Goal: Task Accomplishment & Management: Manage account settings

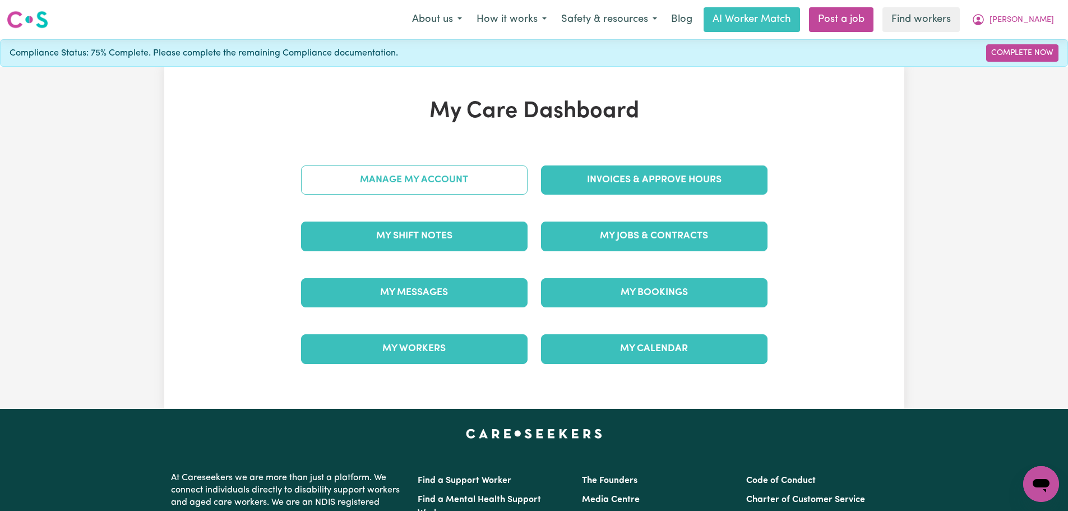
click at [487, 176] on link "Manage My Account" at bounding box center [414, 179] width 227 height 29
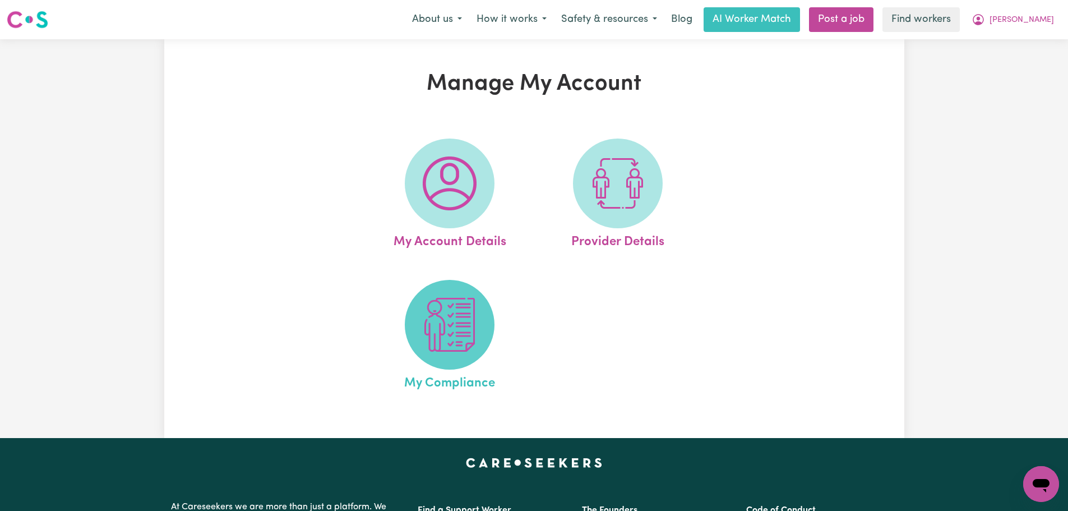
click at [470, 354] on span at bounding box center [450, 325] width 90 height 90
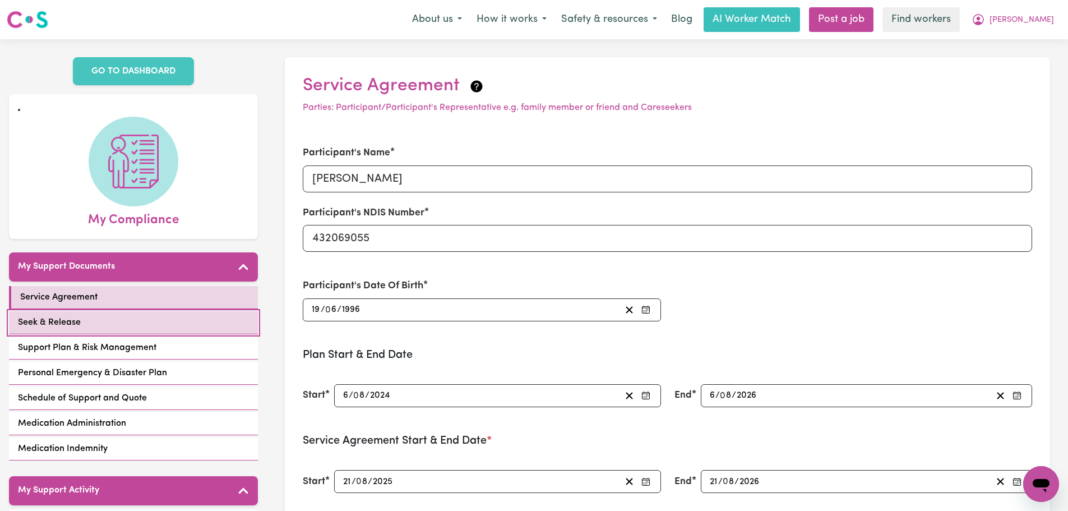
click at [141, 321] on link "Seek & Release" at bounding box center [133, 322] width 249 height 23
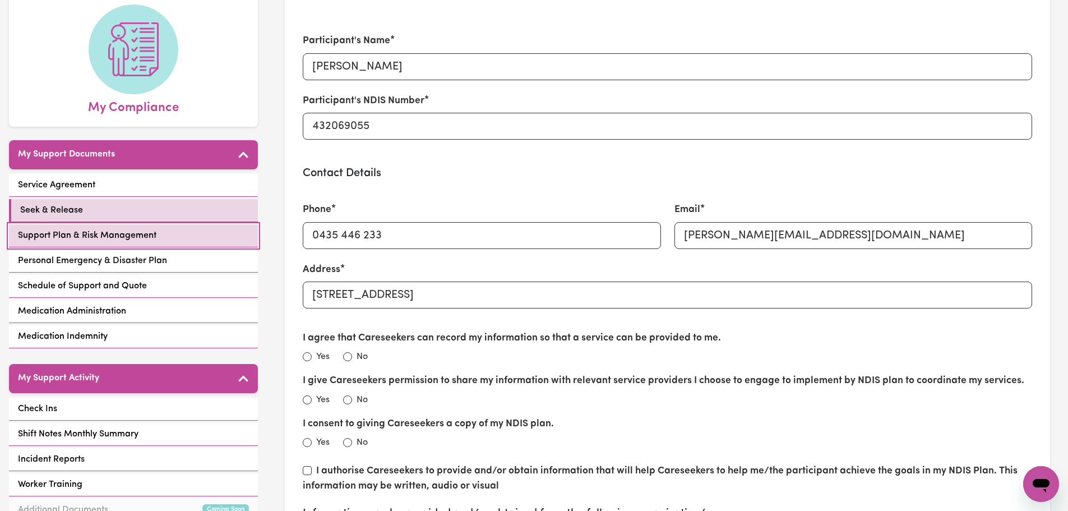
click at [172, 237] on link "Support Plan & Risk Management" at bounding box center [133, 235] width 249 height 23
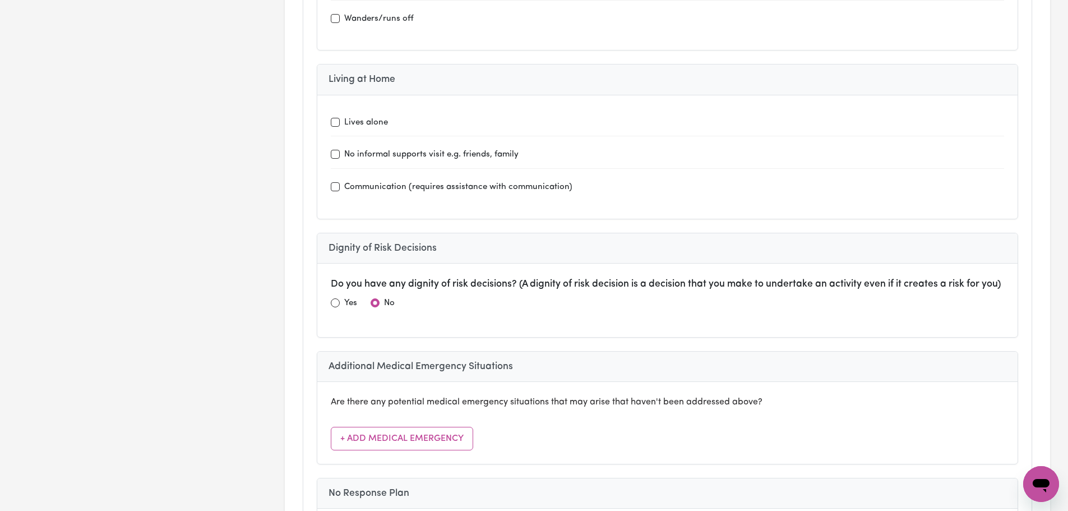
scroll to position [3365, 0]
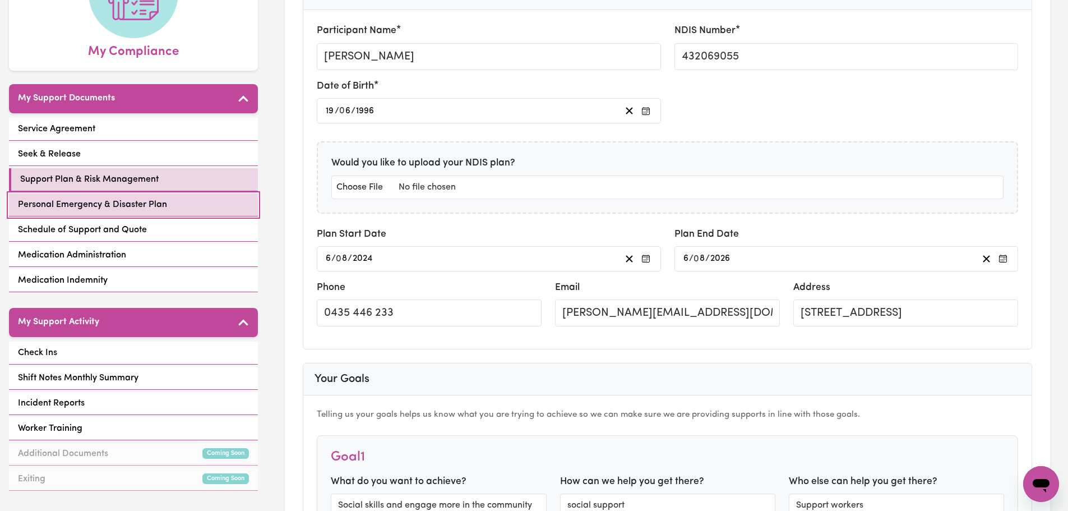
click at [144, 215] on link "Personal Emergency & Disaster Plan" at bounding box center [133, 204] width 249 height 23
select select "phone"
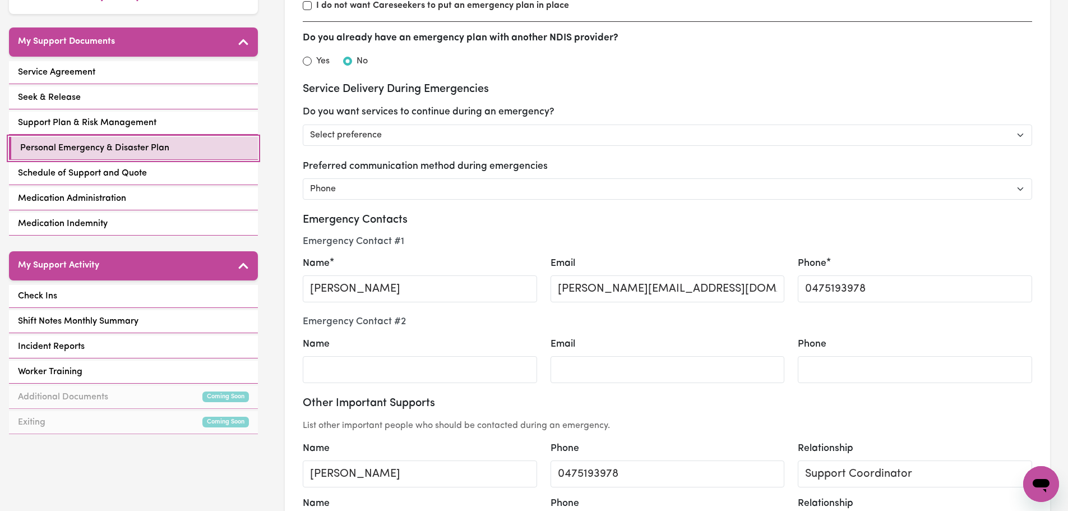
scroll to position [224, 0]
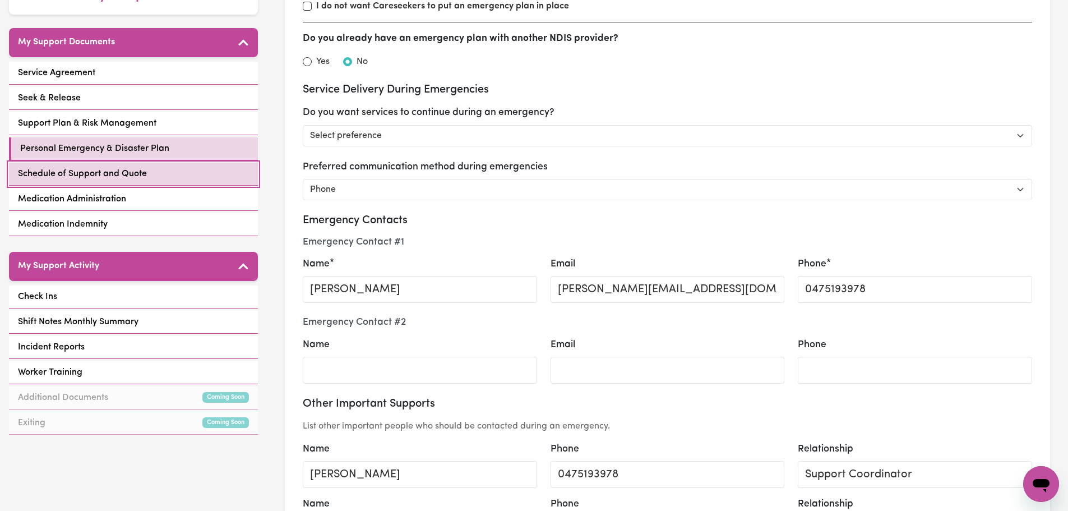
click at [181, 178] on link "Schedule of Support and Quote" at bounding box center [133, 174] width 249 height 23
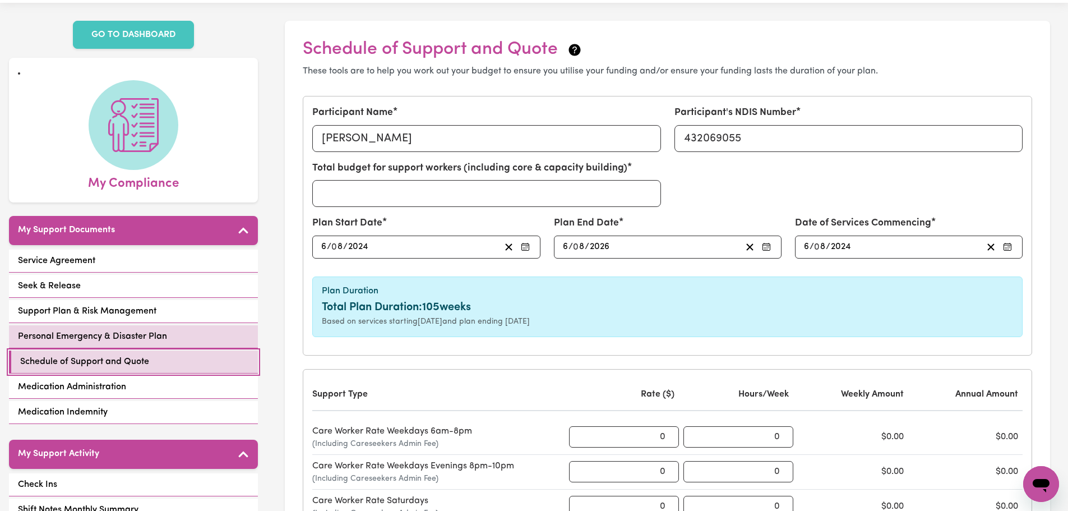
scroll to position [56, 0]
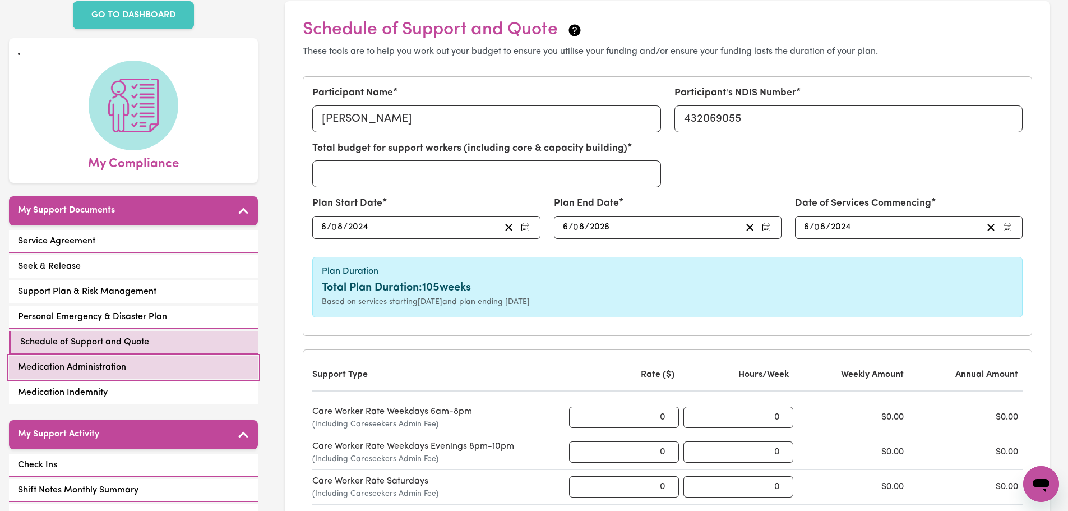
click at [174, 370] on link "Medication Administration" at bounding box center [133, 367] width 249 height 23
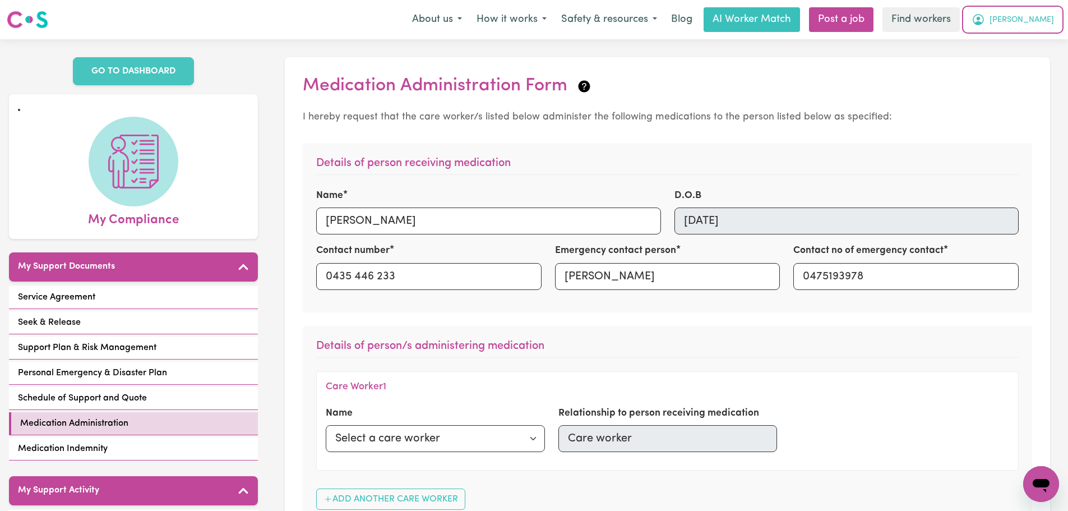
click at [1040, 22] on span "[PERSON_NAME]" at bounding box center [1022, 20] width 64 height 12
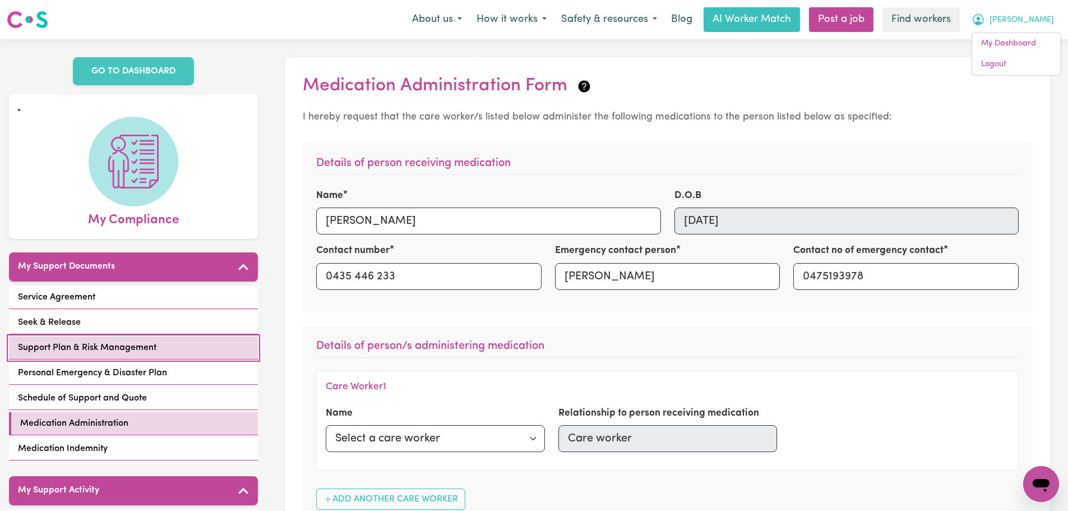
click at [139, 348] on span "Support Plan & Risk Management" at bounding box center [87, 347] width 139 height 13
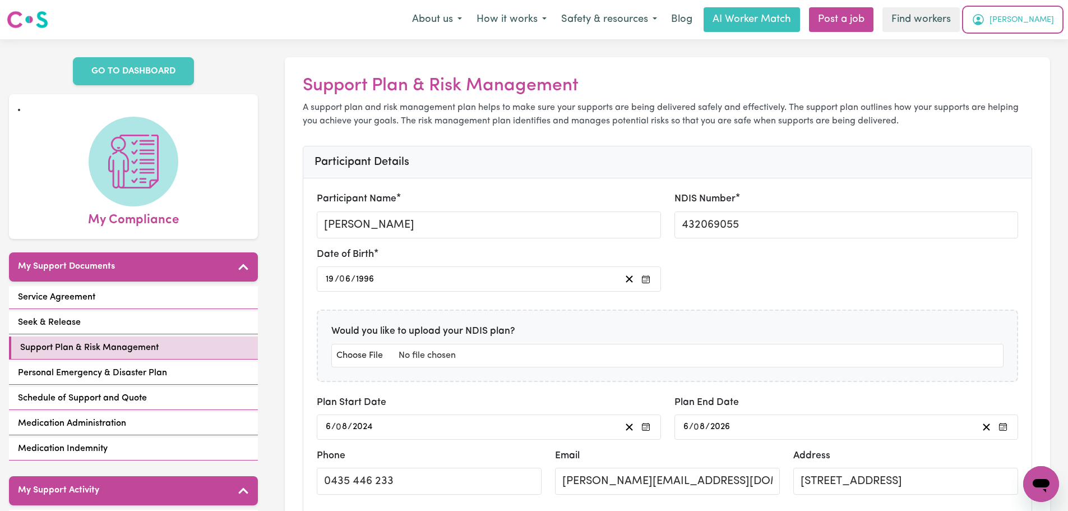
click at [985, 22] on icon "My Account" at bounding box center [978, 19] width 13 height 13
click at [1014, 39] on link "My Dashboard" at bounding box center [1016, 43] width 89 height 21
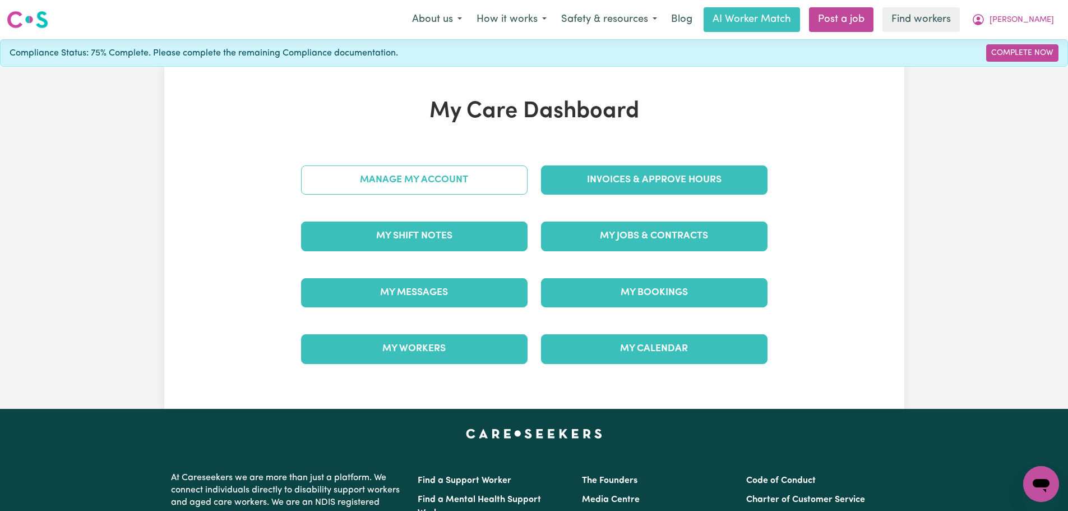
click at [482, 194] on link "Manage My Account" at bounding box center [414, 179] width 227 height 29
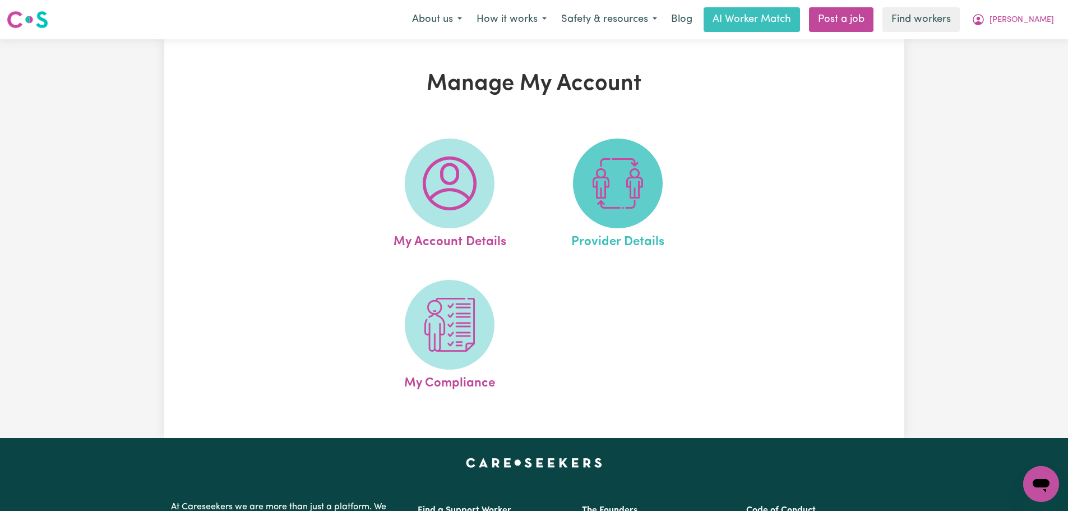
click at [596, 197] on img at bounding box center [618, 183] width 54 height 54
select select "NDIS_FUNDING_PLAN_MANAGED"
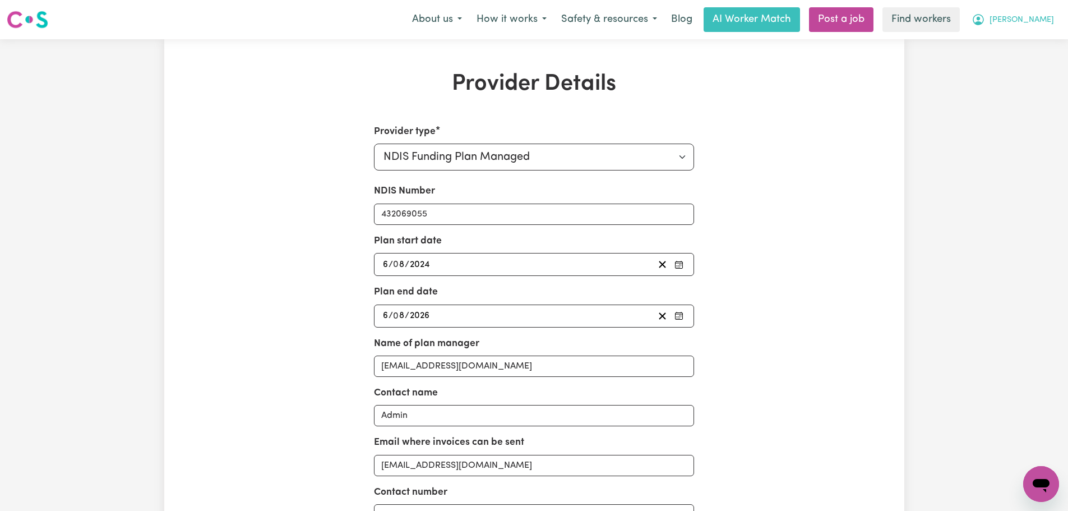
click at [1031, 20] on span "[PERSON_NAME]" at bounding box center [1022, 20] width 64 height 12
click at [1030, 38] on link "My Dashboard" at bounding box center [1016, 43] width 89 height 21
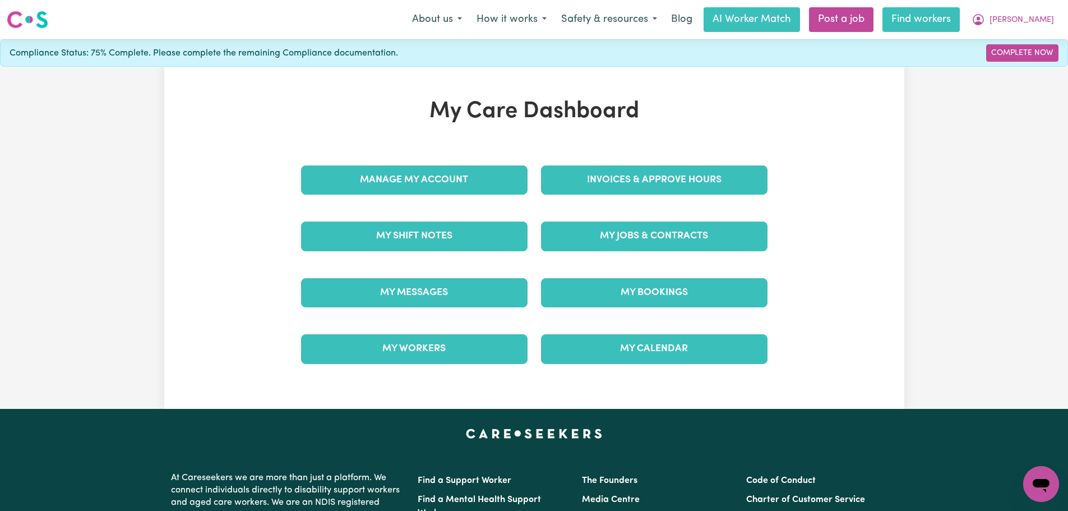
click at [960, 22] on link "Find workers" at bounding box center [921, 19] width 77 height 25
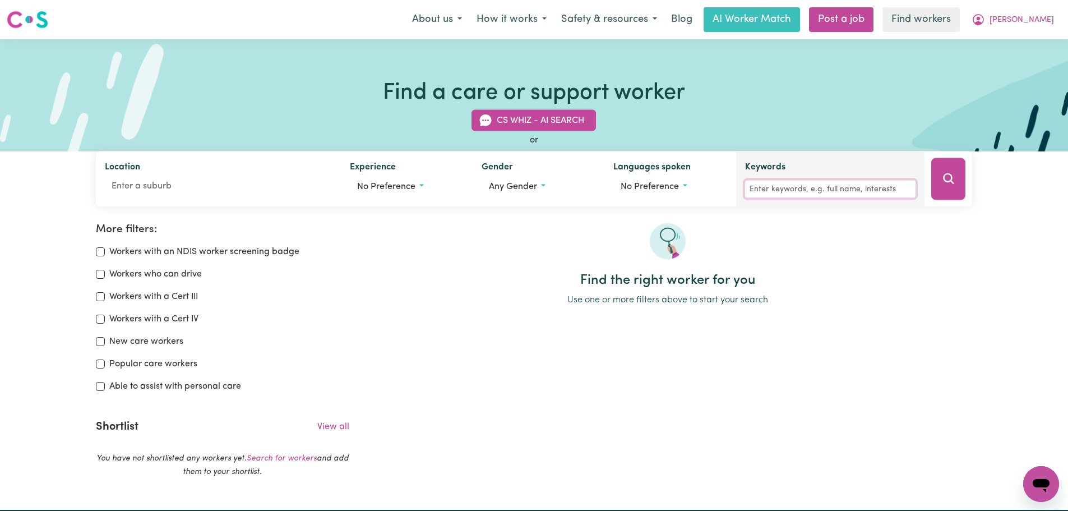
click at [790, 183] on input "Keywords" at bounding box center [830, 189] width 170 height 17
type input "anika"
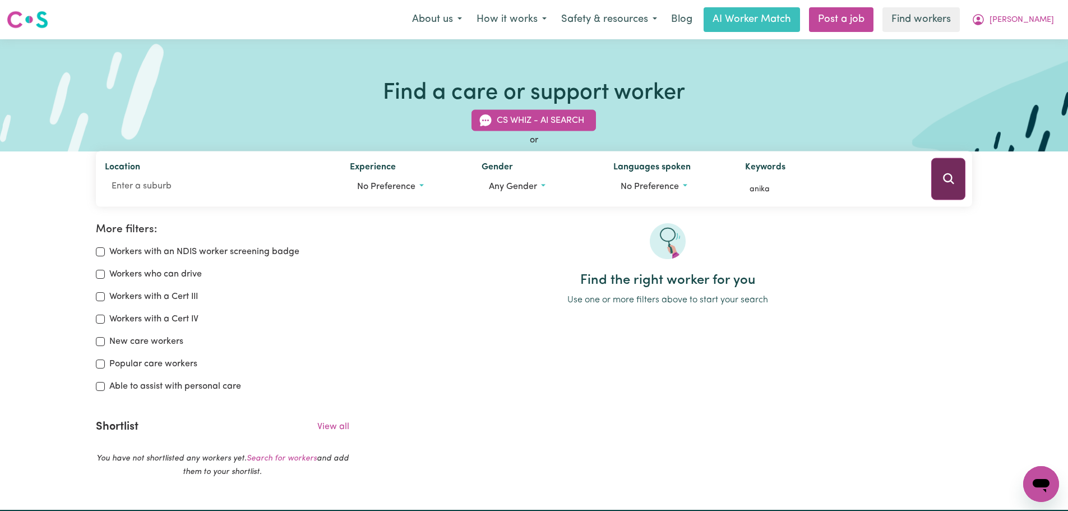
click at [938, 172] on button "Search" at bounding box center [948, 179] width 34 height 42
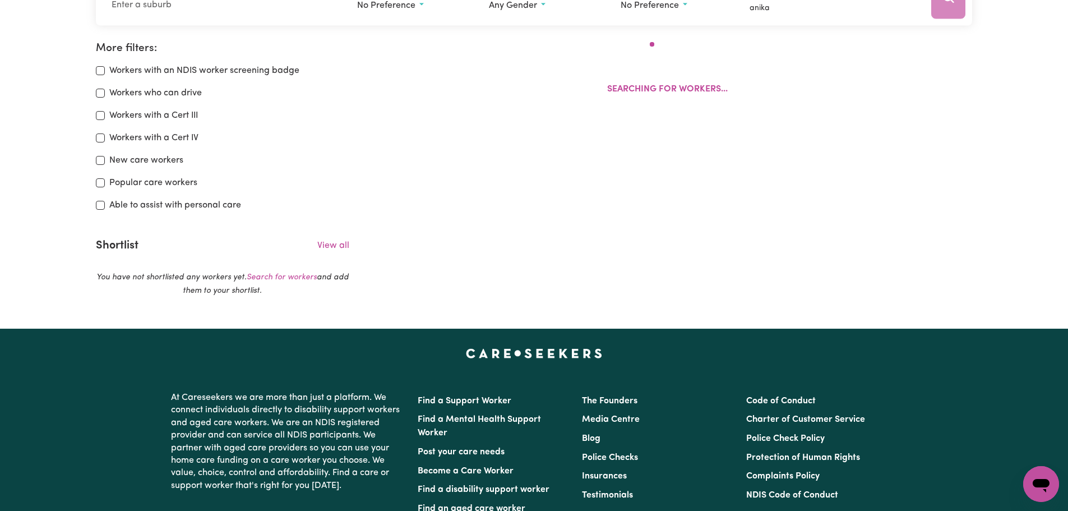
scroll to position [187, 0]
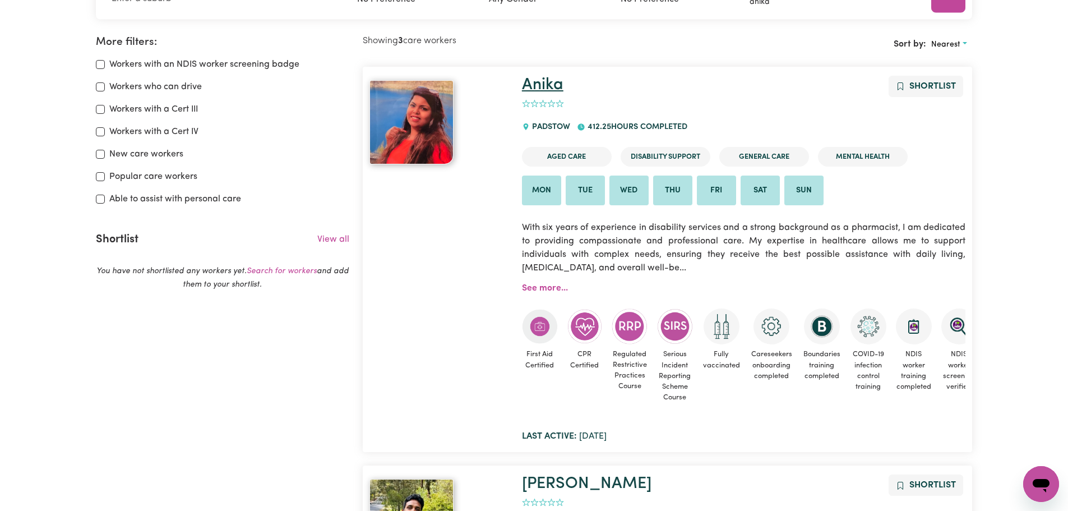
click at [557, 84] on link "Anika" at bounding box center [542, 85] width 41 height 16
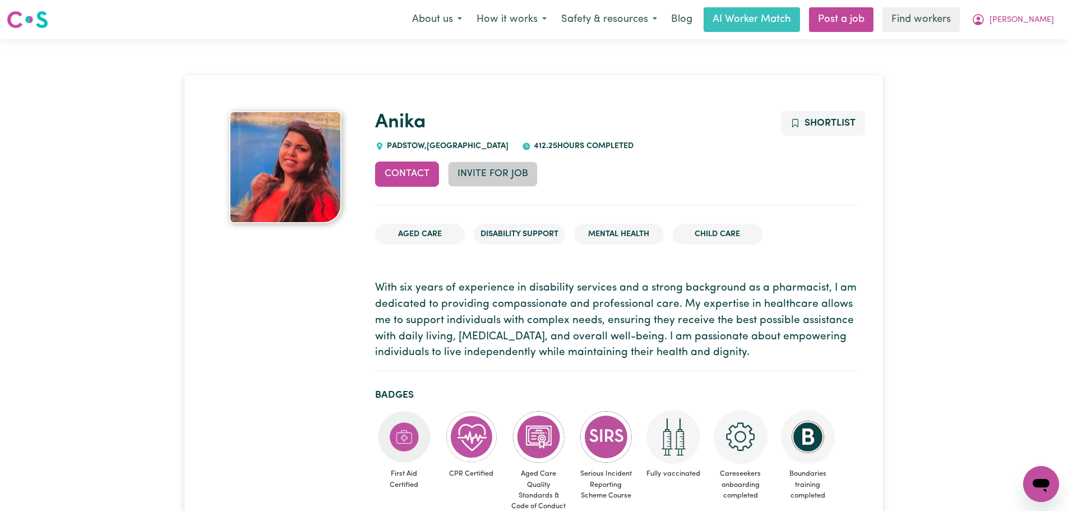
click at [485, 177] on button "Invite for Job" at bounding box center [493, 174] width 90 height 25
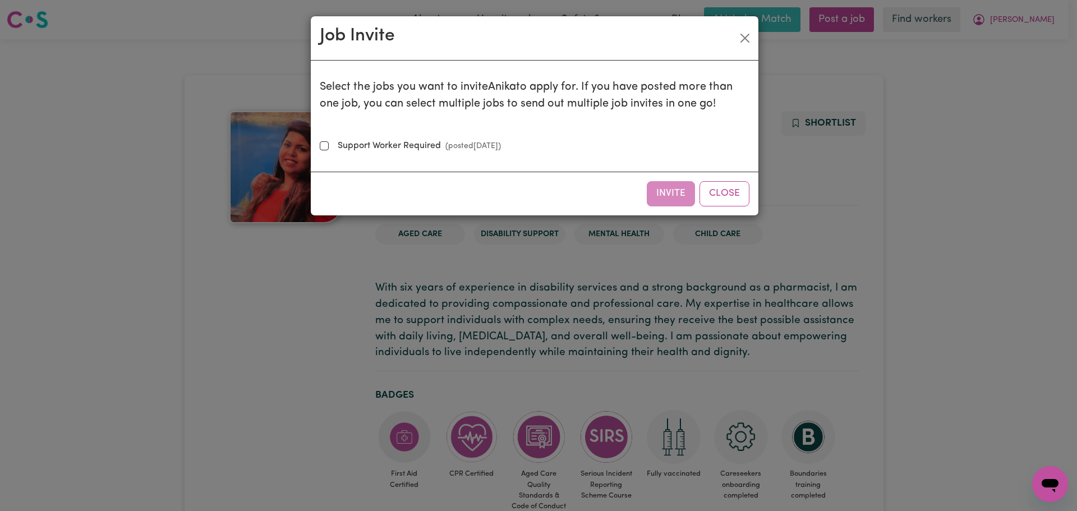
click at [469, 134] on div "Select the jobs you want to invite [PERSON_NAME] to apply for. If you have post…" at bounding box center [535, 116] width 430 height 93
click at [480, 147] on small "(posted [DATE] )" at bounding box center [471, 146] width 60 height 8
click at [329, 147] on input "Support Worker Required (posted [DATE] )" at bounding box center [324, 145] width 9 height 9
checkbox input "true"
click at [657, 187] on button "Invite" at bounding box center [671, 193] width 48 height 25
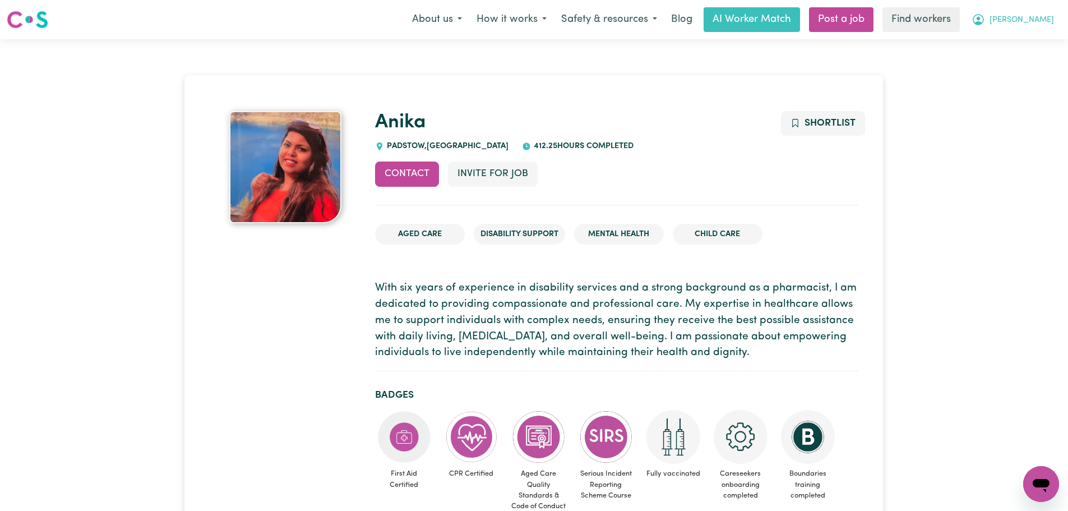
click at [1039, 21] on span "[PERSON_NAME]" at bounding box center [1022, 20] width 64 height 12
click at [1035, 41] on link "My Dashboard" at bounding box center [1016, 43] width 89 height 21
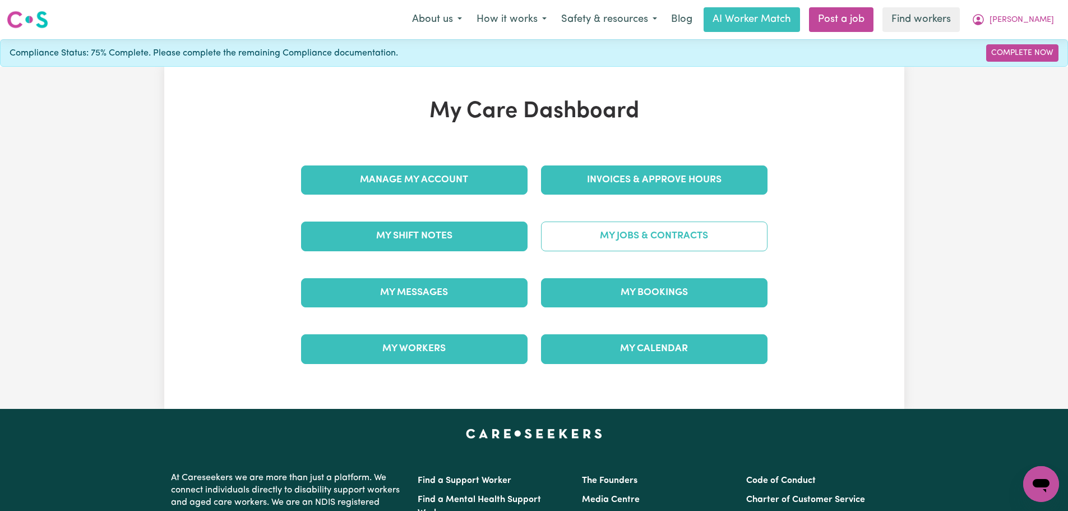
click at [635, 239] on link "My Jobs & Contracts" at bounding box center [654, 236] width 227 height 29
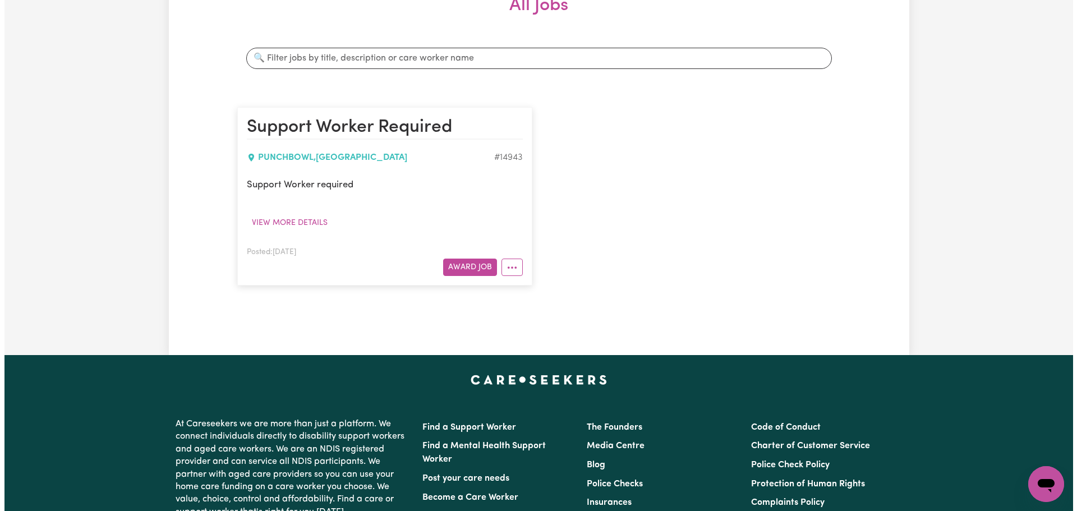
scroll to position [280, 0]
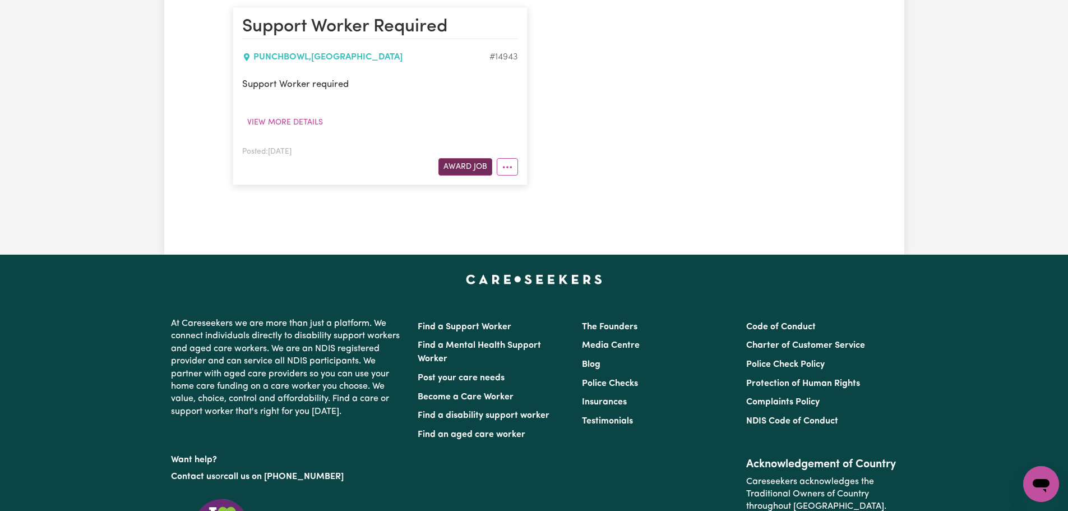
click at [463, 172] on button "Award Job" at bounding box center [466, 166] width 54 height 17
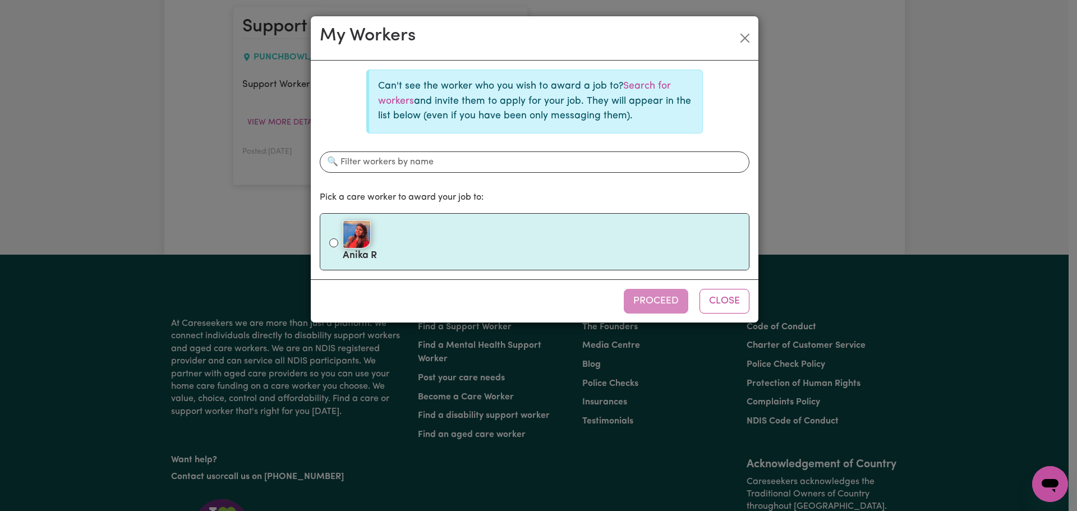
click at [432, 239] on div at bounding box center [541, 234] width 397 height 28
click at [338, 239] on input "[PERSON_NAME]" at bounding box center [333, 242] width 9 height 9
radio input "true"
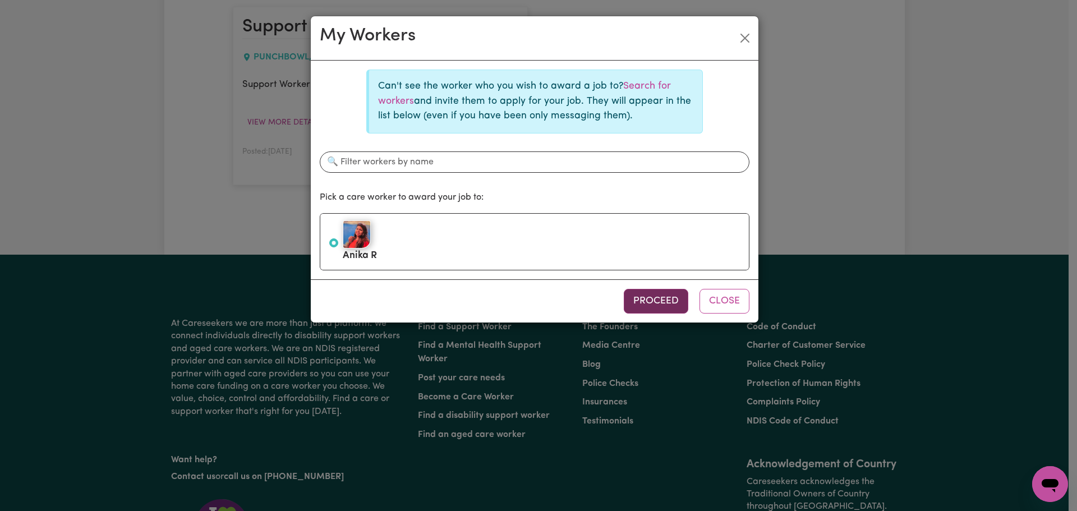
click at [656, 303] on button "Proceed" at bounding box center [656, 301] width 64 height 25
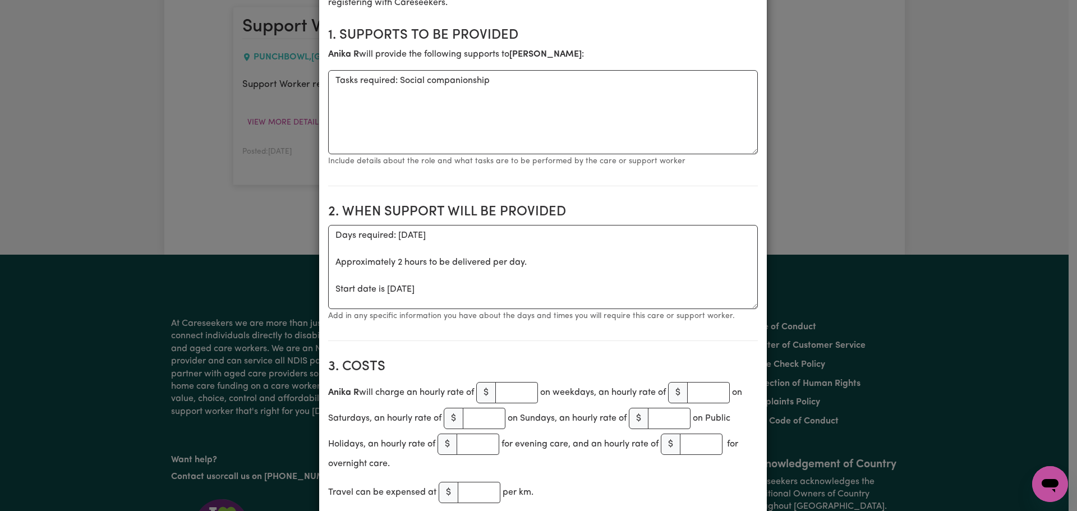
scroll to position [336, 0]
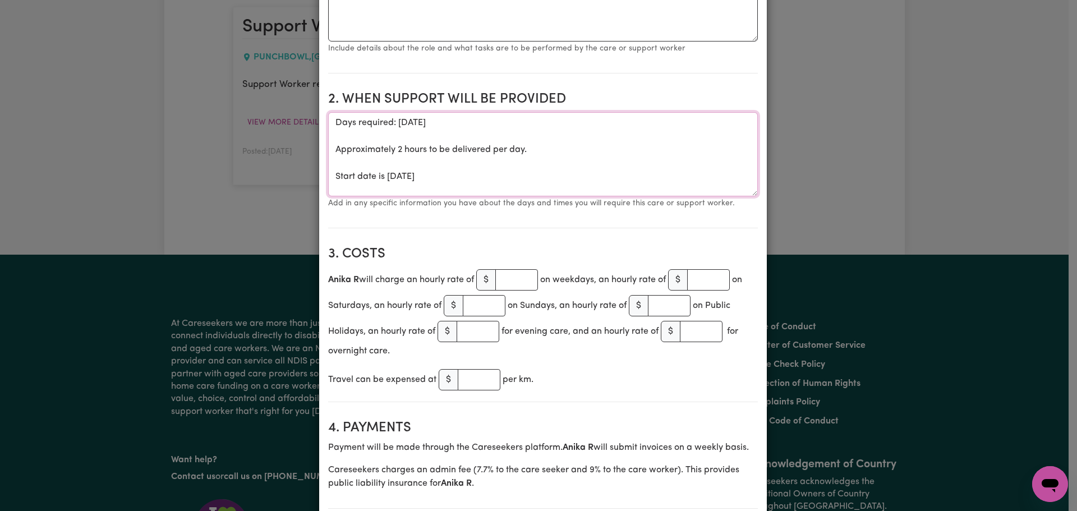
click at [520, 176] on textarea "Days required: [DATE] Approximately 2 hours to be delivered per day. Start date…" at bounding box center [543, 154] width 430 height 84
drag, startPoint x: 520, startPoint y: 176, endPoint x: 322, endPoint y: 139, distance: 201.5
type textarea "Days required: [DATE] [DATE] and [DATE]"
click at [467, 381] on input "number" at bounding box center [479, 379] width 43 height 21
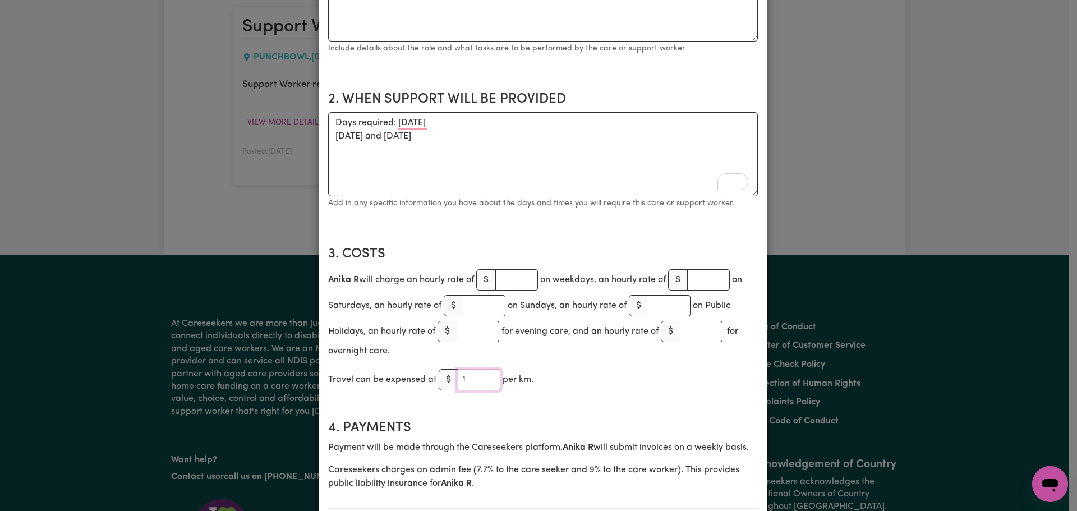
type input "1"
click at [427, 137] on textarea "Days required: [DATE] [DATE] and [DATE]" at bounding box center [543, 154] width 430 height 84
drag, startPoint x: 440, startPoint y: 123, endPoint x: 394, endPoint y: 125, distance: 46.6
click at [394, 125] on textarea "Days required: [DATE] [DATE] and [DATE] 3pm-6pm" at bounding box center [543, 154] width 430 height 84
type textarea "Days required: [DATE] and [DATE] [DATE] and [DATE] 3pm-6pm"
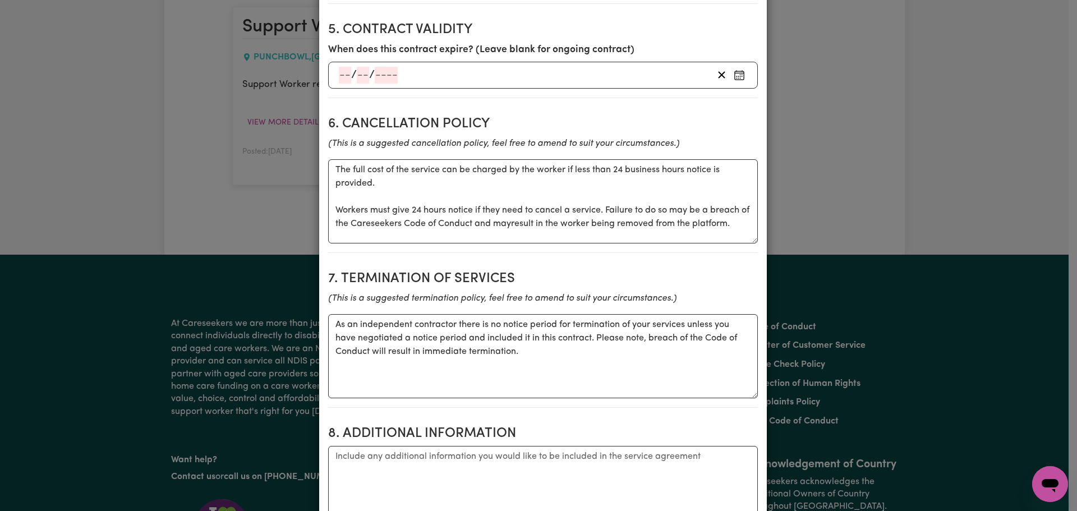
scroll to position [1122, 0]
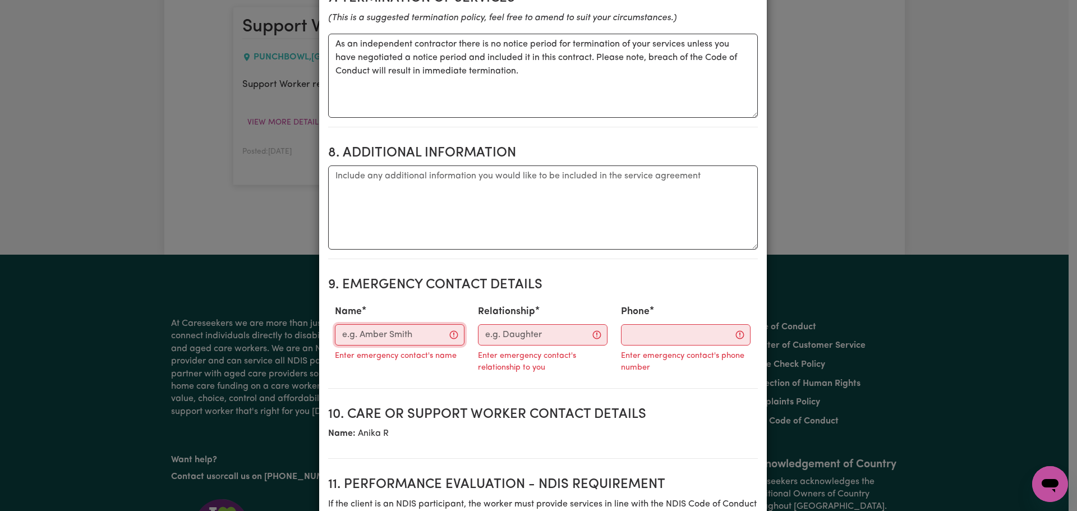
click at [402, 329] on input "Name" at bounding box center [400, 334] width 130 height 21
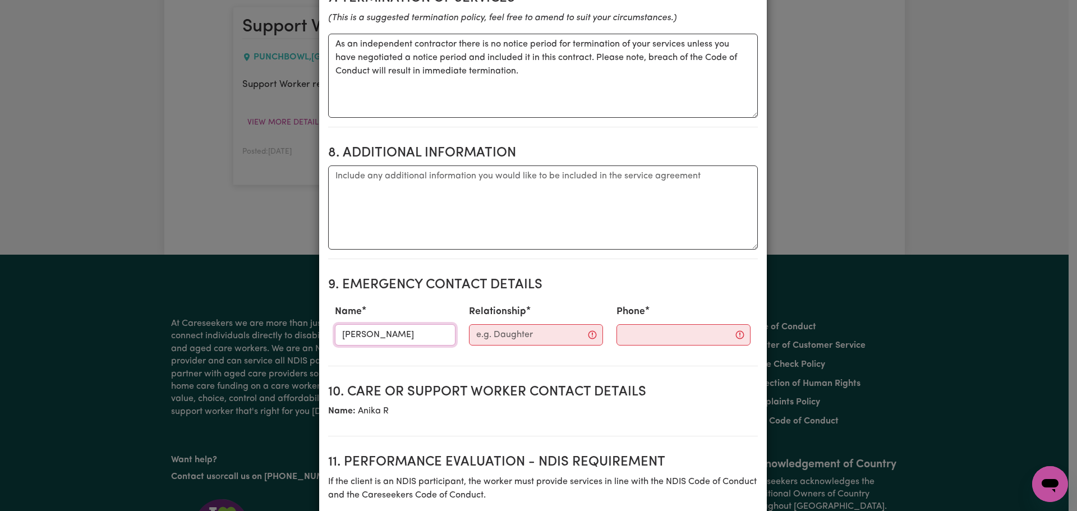
type input "[PERSON_NAME]"
type input "Support Coordinator"
click at [656, 344] on input "Phone" at bounding box center [674, 334] width 136 height 21
paste input "0475 193 978"
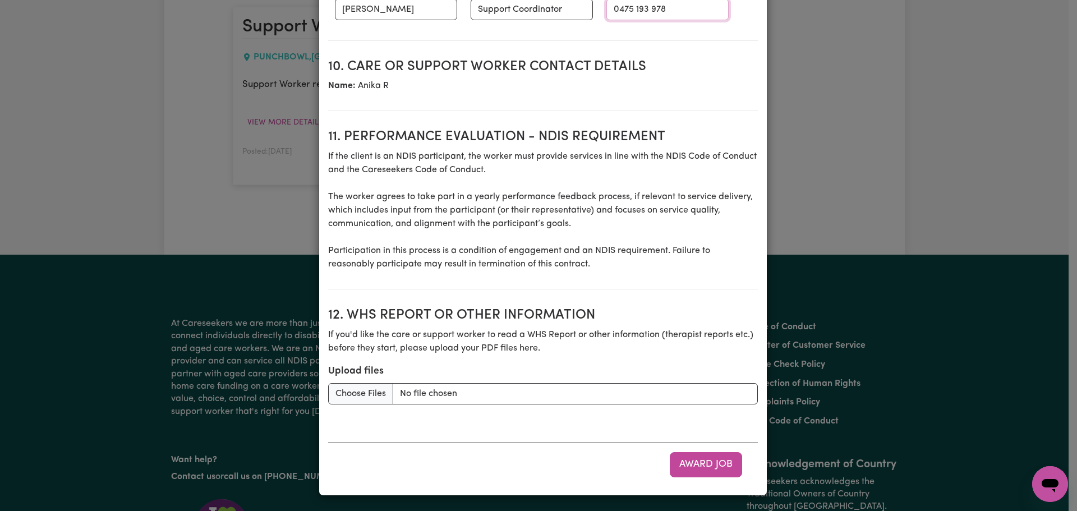
scroll to position [1447, 0]
type input "0475 193 978"
click at [698, 458] on button "Award Job" at bounding box center [706, 463] width 72 height 25
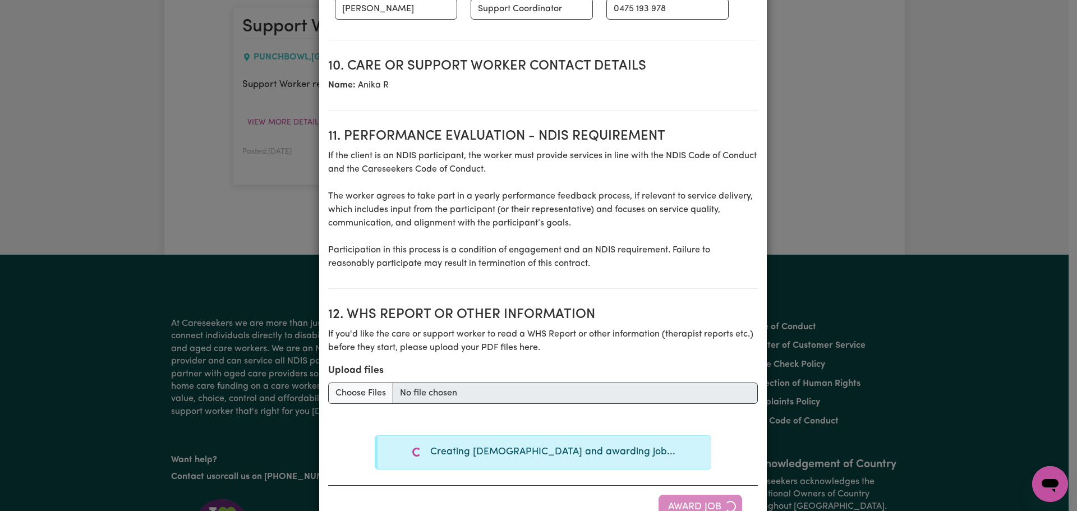
type textarea "Days required: [DATE] Approximately 2 hours to be delivered per day. Start date…"
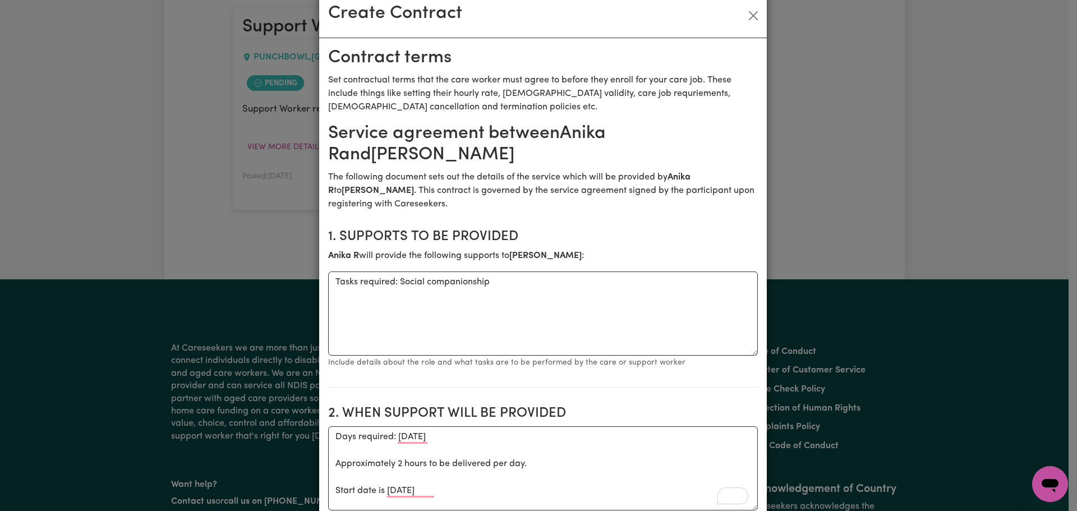
scroll to position [0, 0]
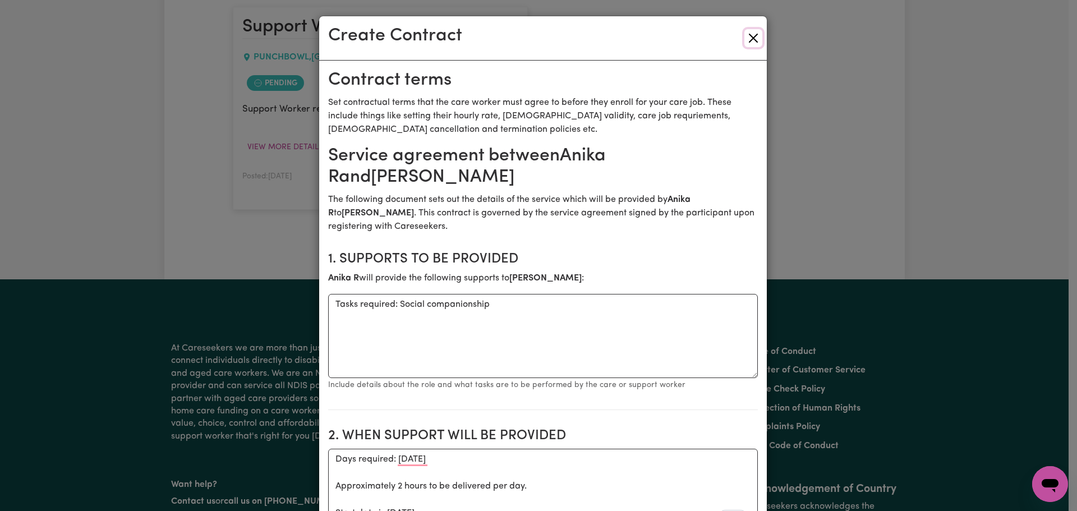
click at [749, 38] on button "Close" at bounding box center [753, 38] width 18 height 18
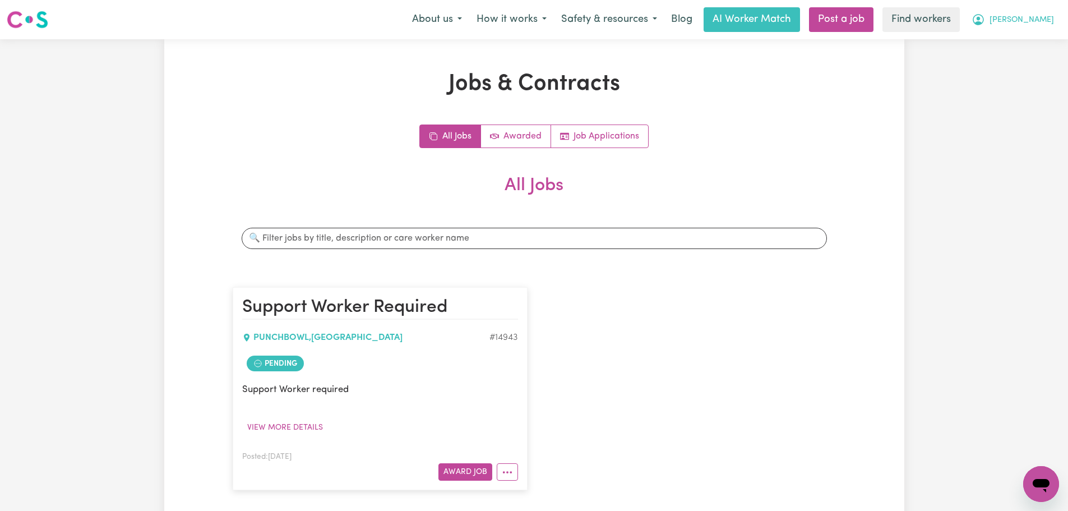
click at [1028, 23] on span "[PERSON_NAME]" at bounding box center [1022, 20] width 64 height 12
click at [1023, 62] on link "Logout" at bounding box center [1016, 64] width 89 height 21
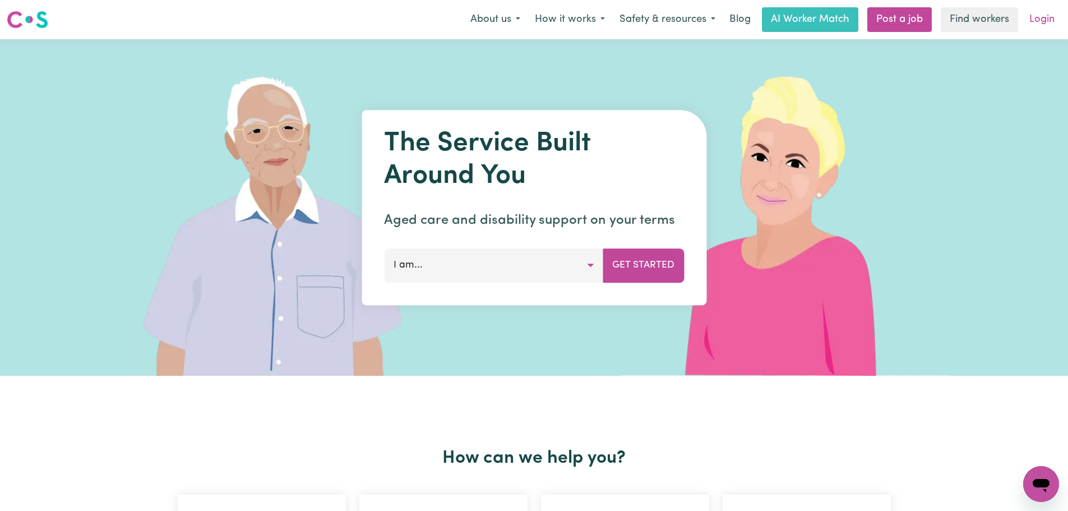
click at [1040, 23] on link "Login" at bounding box center [1042, 19] width 39 height 25
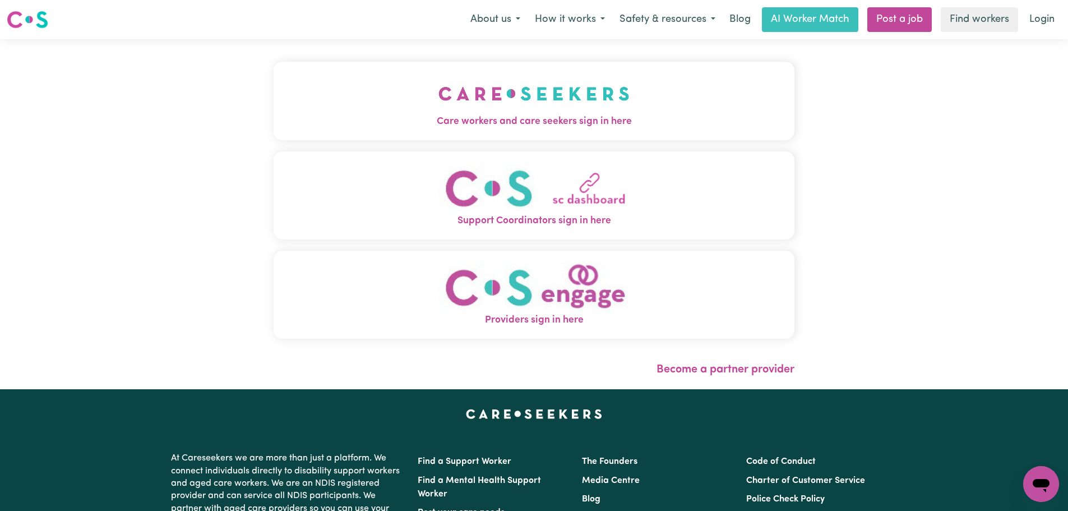
click at [581, 121] on span "Care workers and care seekers sign in here" at bounding box center [534, 121] width 521 height 15
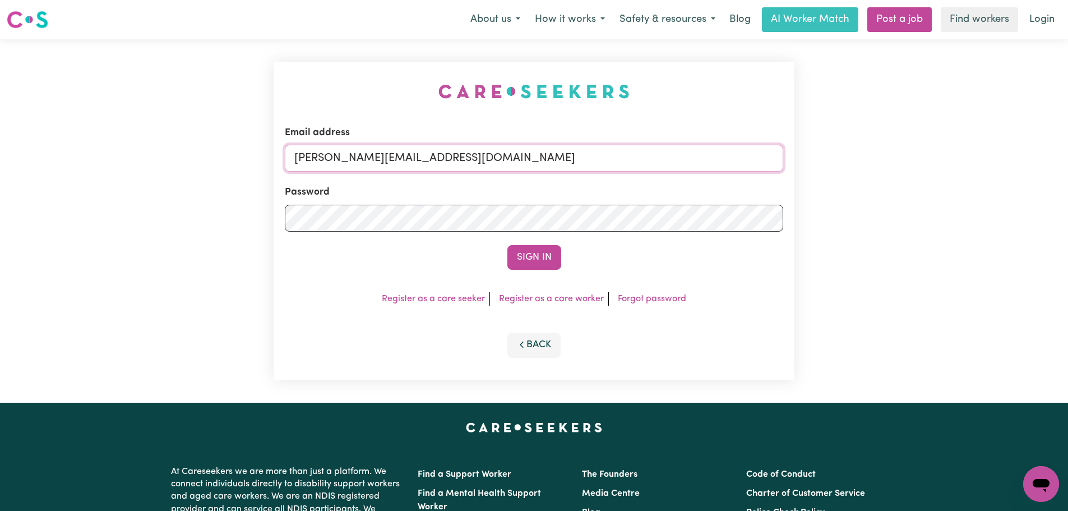
click at [509, 162] on input "[PERSON_NAME][EMAIL_ADDRESS][DOMAIN_NAME]" at bounding box center [534, 158] width 499 height 27
drag, startPoint x: 562, startPoint y: 158, endPoint x: 356, endPoint y: 158, distance: 206.4
click at [356, 158] on input "[EMAIL_ADDRESS][PERSON_NAME][DOMAIN_NAME]" at bounding box center [534, 158] width 499 height 27
type input "[EMAIL_ADDRESS][PERSON_NAME][DOMAIN_NAME]"
click at [521, 267] on button "Sign In" at bounding box center [534, 257] width 54 height 25
